Goal: Find specific page/section: Find specific page/section

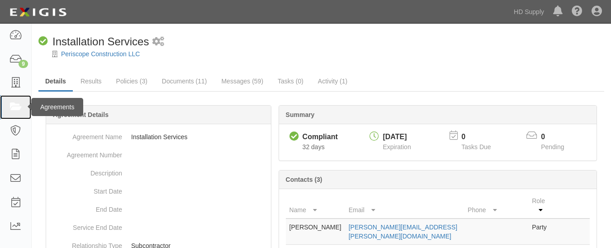
click at [15, 104] on icon at bounding box center [15, 107] width 13 height 10
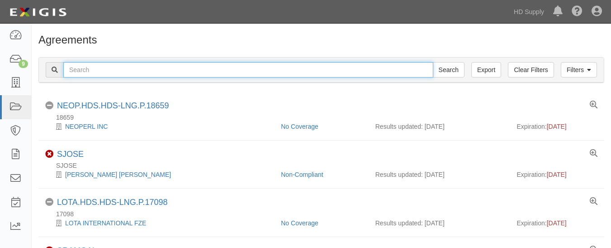
click at [108, 67] on input "text" at bounding box center [248, 69] width 370 height 15
paste input "Efficient Air HVAC"
type input "Efficient Air HVAC"
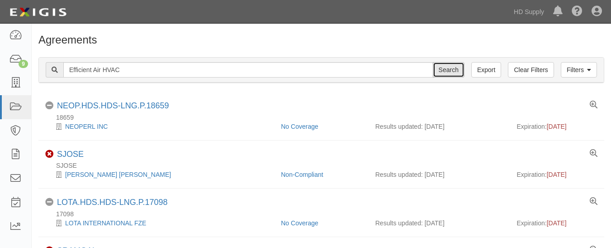
click at [453, 71] on input "Search" at bounding box center [449, 69] width 32 height 15
